Goal: Answer question/provide support: Share knowledge or assist other users

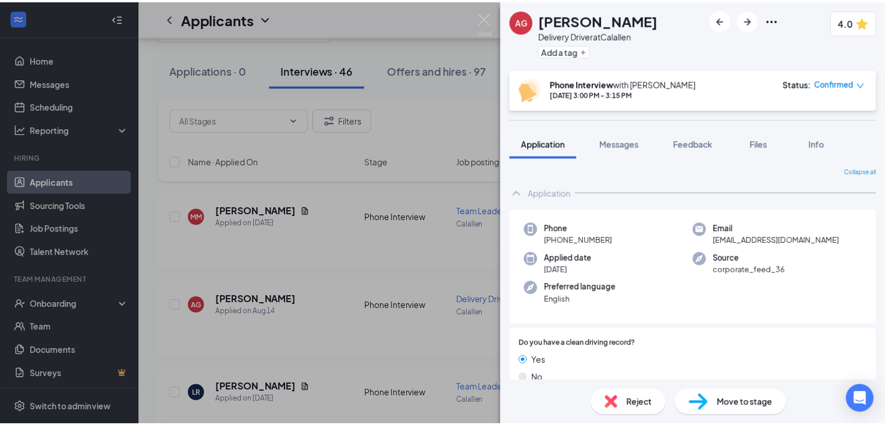
scroll to position [44, 0]
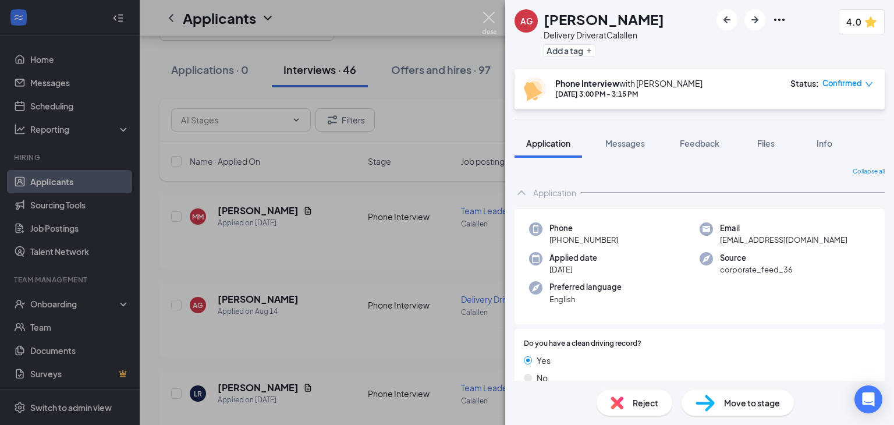
click at [487, 15] on img at bounding box center [489, 23] width 15 height 23
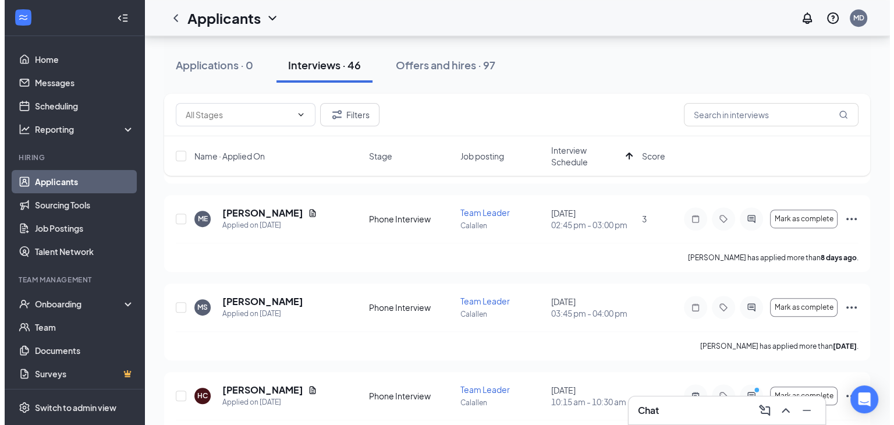
scroll to position [682, 0]
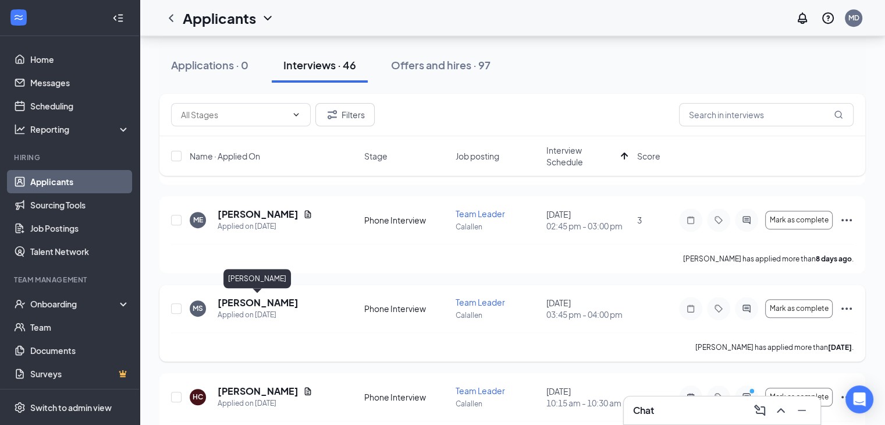
click at [265, 306] on h5 "[PERSON_NAME]" at bounding box center [258, 302] width 81 height 13
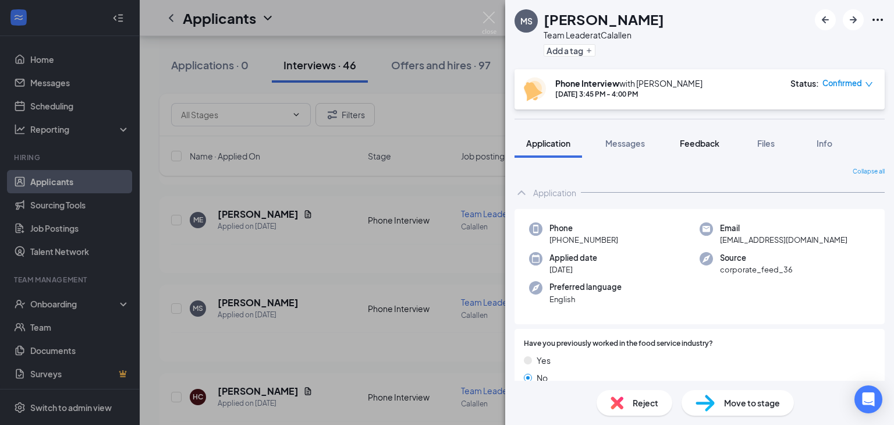
click at [705, 145] on span "Feedback" at bounding box center [700, 143] width 40 height 10
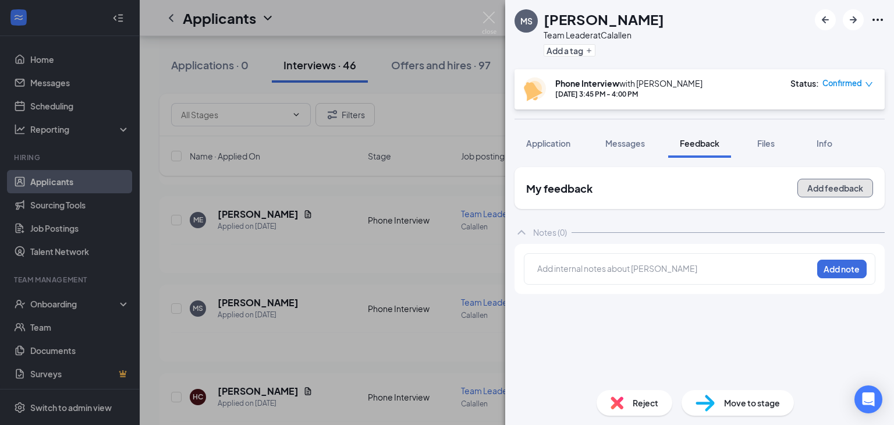
click at [827, 186] on button "Add feedback" at bounding box center [835, 188] width 76 height 19
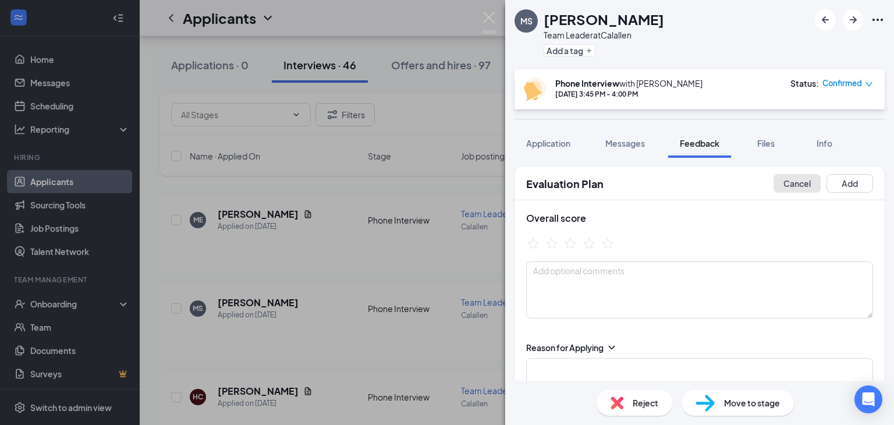
click at [784, 185] on button "Cancel" at bounding box center [797, 183] width 47 height 19
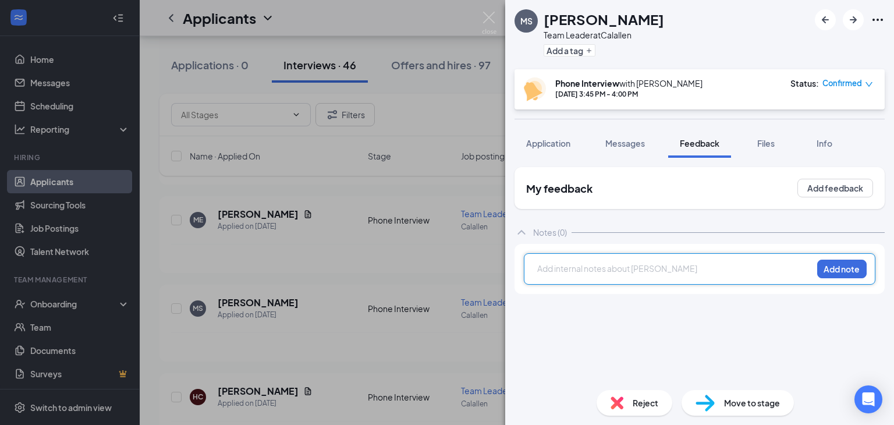
click at [615, 268] on div at bounding box center [675, 269] width 274 height 12
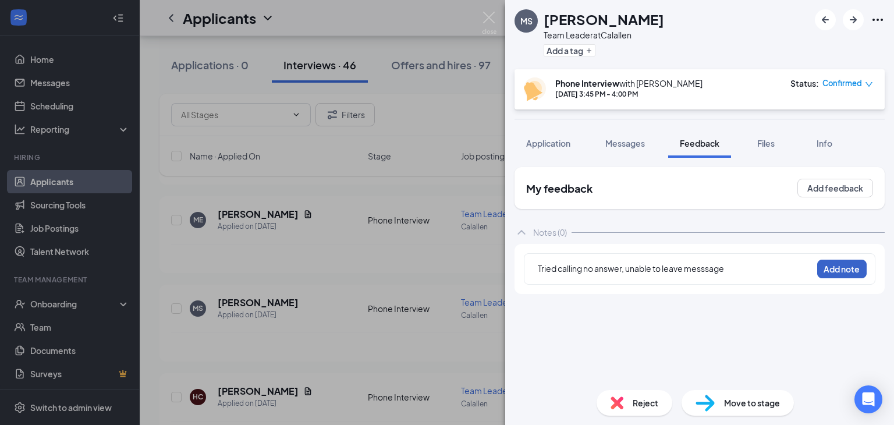
click at [854, 266] on button "Add note" at bounding box center [841, 269] width 49 height 19
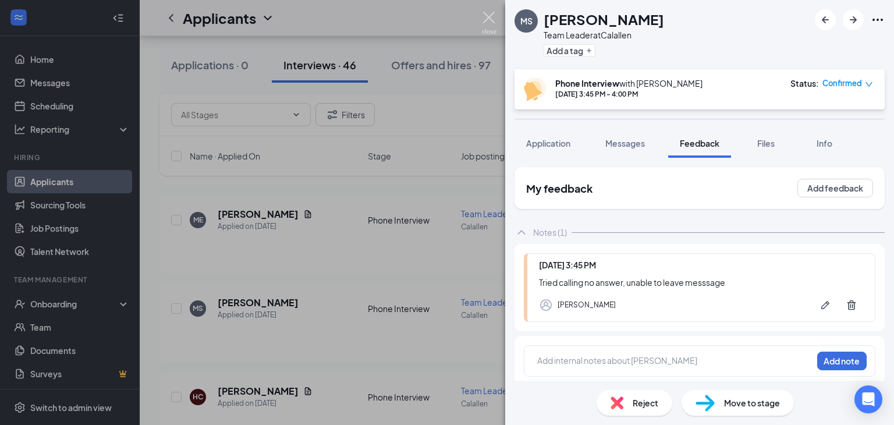
click at [491, 22] on img at bounding box center [489, 23] width 15 height 23
